Goal: Information Seeking & Learning: Learn about a topic

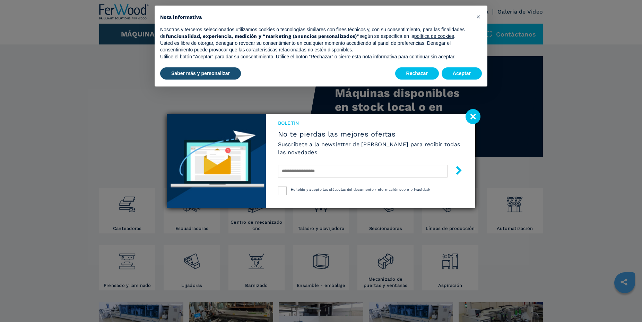
click at [477, 117] on image at bounding box center [473, 116] width 15 height 15
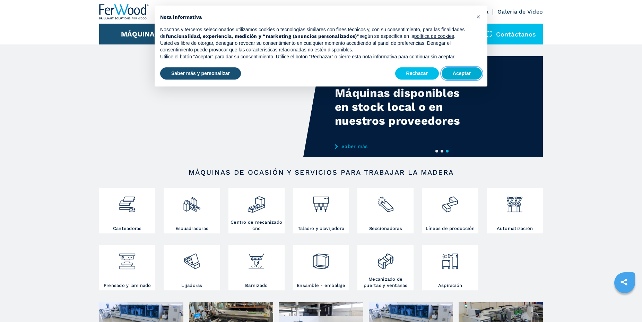
click at [468, 72] on button "Aceptar" at bounding box center [462, 73] width 40 height 12
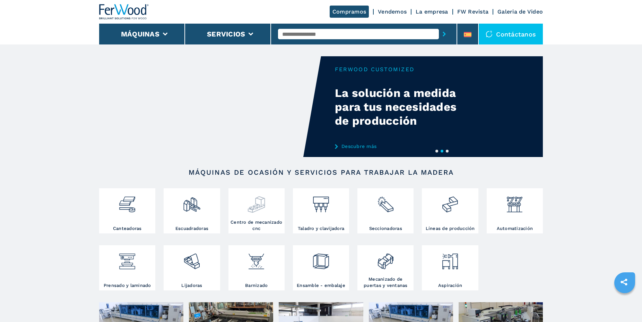
click at [271, 208] on div at bounding box center [256, 202] width 53 height 24
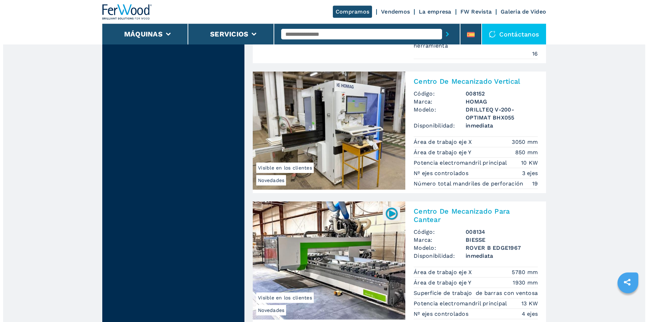
scroll to position [1663, 0]
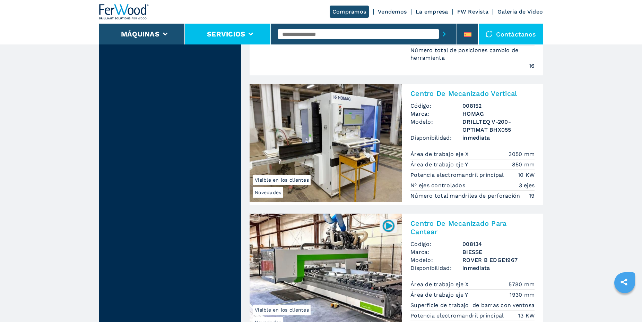
click at [255, 31] on li "Servicios" at bounding box center [228, 34] width 86 height 21
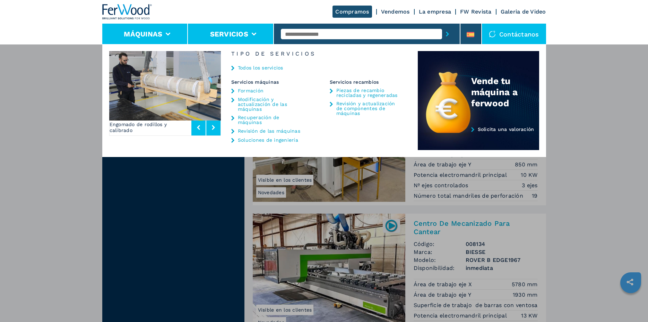
click at [166, 33] on icon at bounding box center [168, 34] width 5 height 3
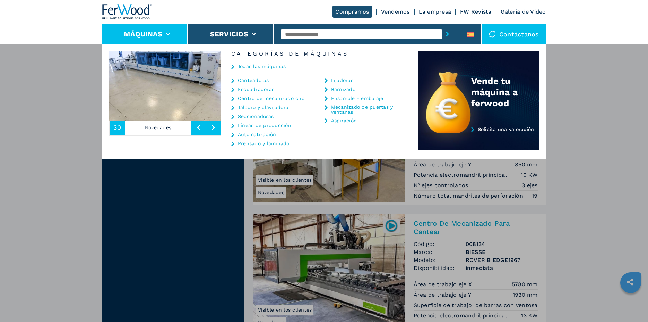
click at [295, 34] on input "text" at bounding box center [361, 34] width 161 height 10
type input "********"
click at [442, 26] on button "submit-button" at bounding box center [447, 34] width 11 height 16
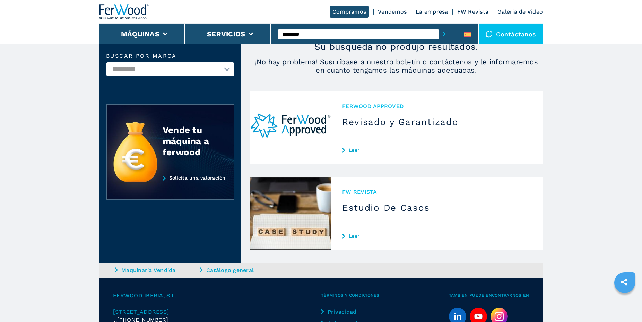
scroll to position [106, 0]
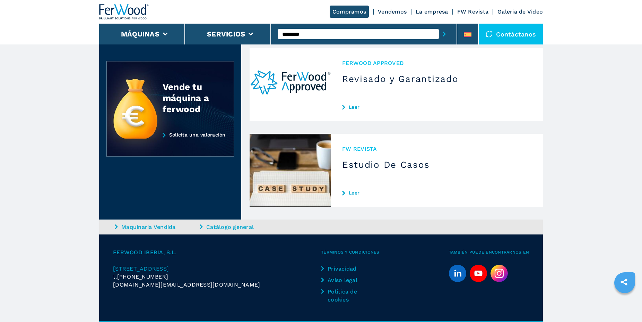
click at [348, 108] on link "Leer" at bounding box center [437, 107] width 190 height 6
